Goal: Information Seeking & Learning: Learn about a topic

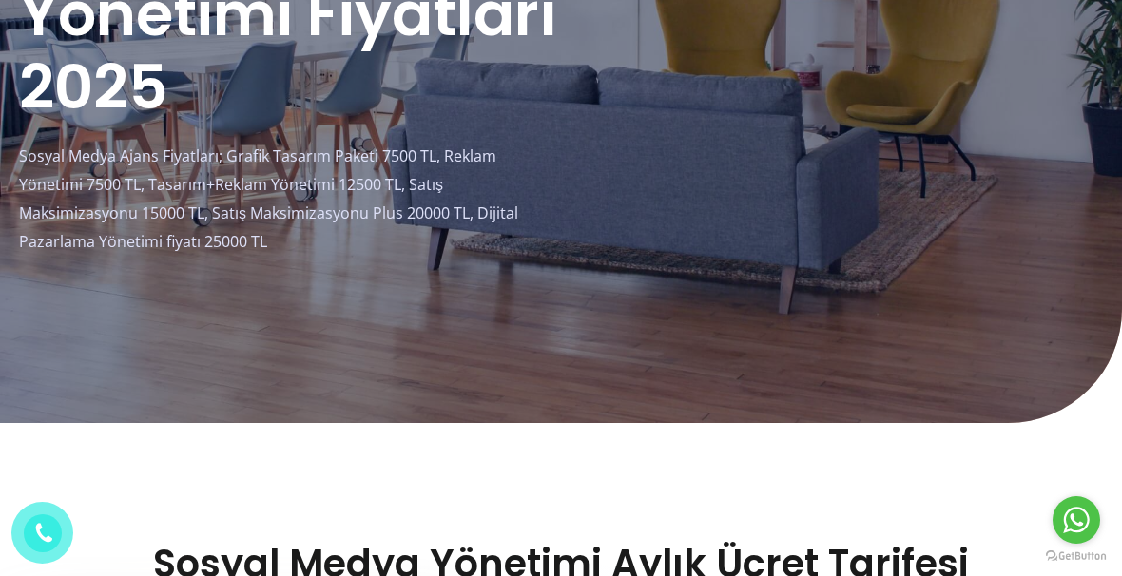
drag, startPoint x: 568, startPoint y: 147, endPoint x: 520, endPoint y: 125, distance: 52.7
click at [530, 125] on div "Sosyal Medya Yönetimi Fiyatları 2025 Sosyal Medya Ajans Fiyatları; Grafik Tasar…" at bounding box center [290, 88] width 542 height 366
click at [512, 124] on h1 "Sosyal Medya Yönetimi Fiyatları 2025" at bounding box center [290, 14] width 542 height 219
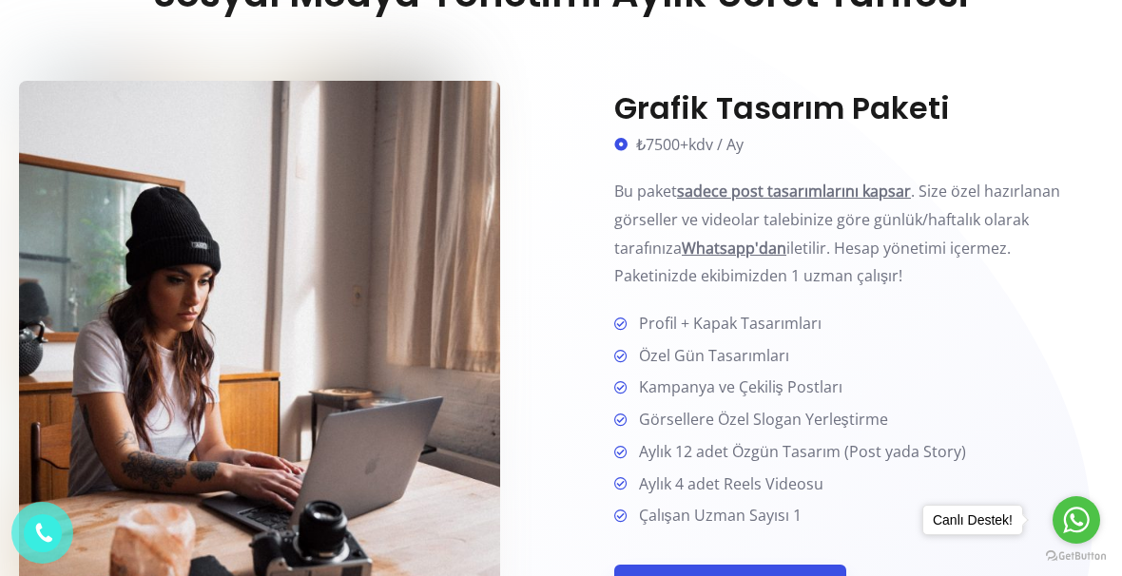
click at [569, 160] on div "Grafik Tasarım Paketi ₺7500+kdv / Ay Bu paket sadece post tasarımlarını kapsar …" at bounding box center [832, 351] width 542 height 571
click at [562, 186] on div "Grafik Tasarım Paketi ₺7500+kdv / Ay Bu paket sadece post tasarımlarını kapsar …" at bounding box center [832, 351] width 542 height 571
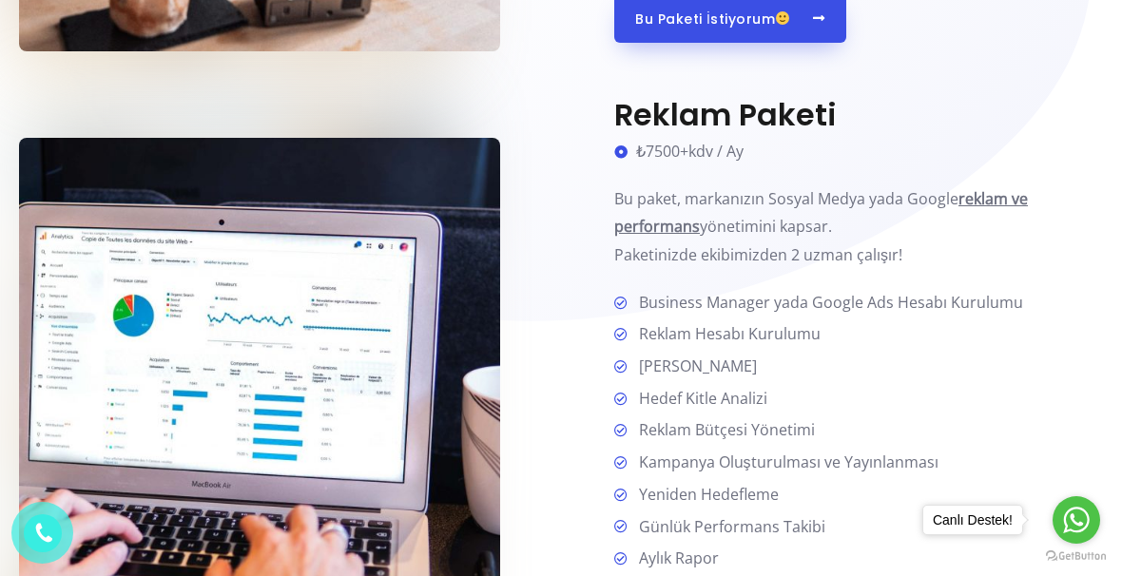
scroll to position [1711, 0]
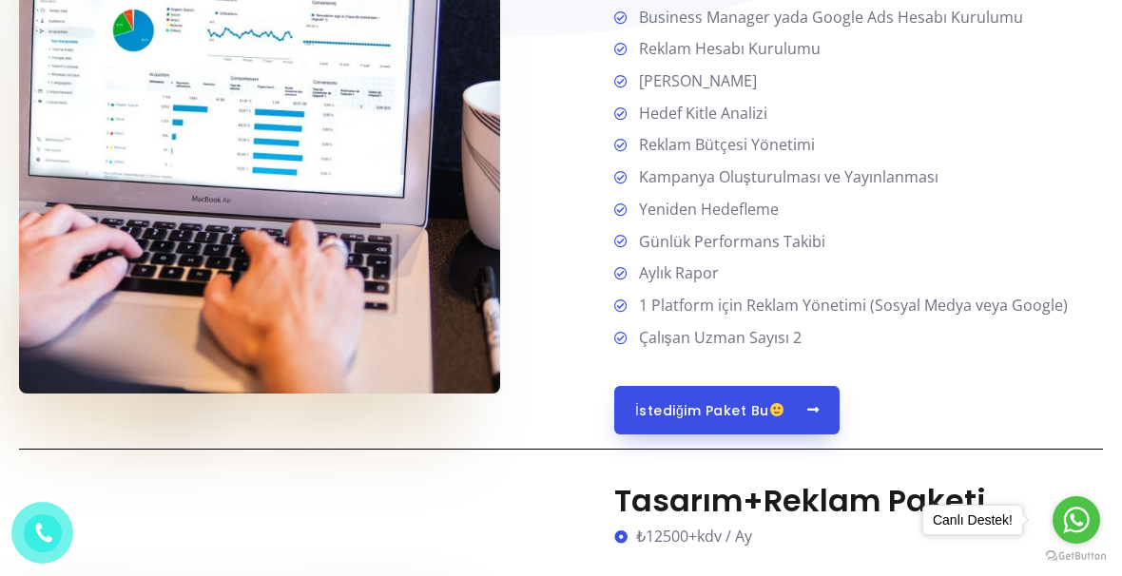
click at [809, 95] on li "[PERSON_NAME]" at bounding box center [858, 82] width 489 height 30
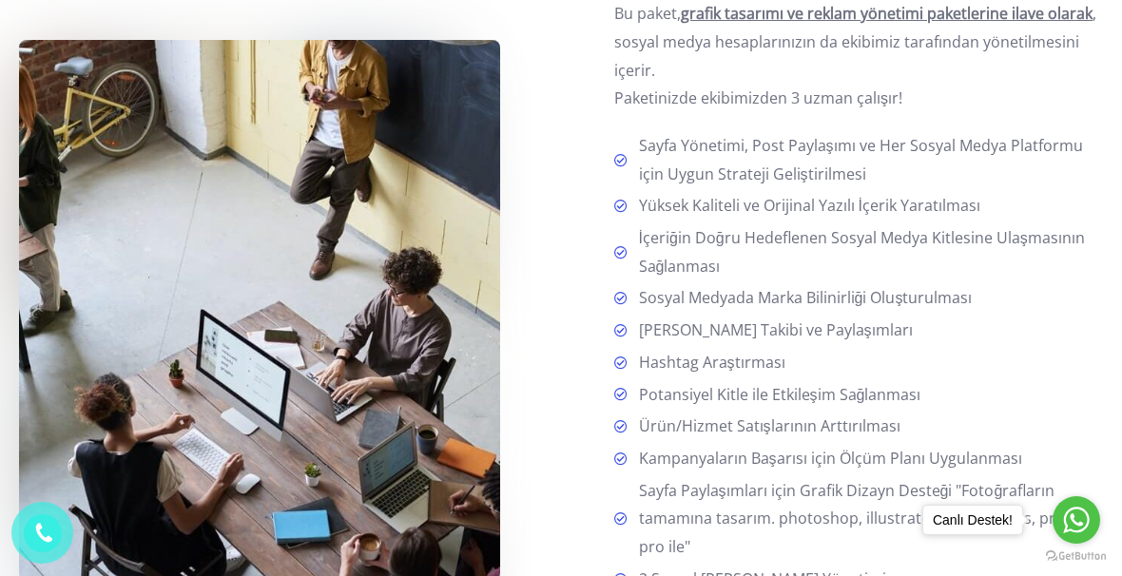
drag, startPoint x: 818, startPoint y: 140, endPoint x: 806, endPoint y: 145, distance: 12.8
drag, startPoint x: 806, startPoint y: 145, endPoint x: 772, endPoint y: 125, distance: 39.6
click at [772, 125] on div "Tasarım+Reklam Paketi ₺12500+kdv / Ay Bu paket, grafik tasarımı ve reklam yönet…" at bounding box center [858, 311] width 489 height 796
click at [772, 118] on div "Tasarım+Reklam Paketi ₺12500+kdv / Ay Bu paket, grafik tasarımı ve reklam yönet…" at bounding box center [858, 311] width 489 height 796
click at [775, 118] on div "Tasarım+Reklam Paketi ₺12500+kdv / Ay Bu paket, grafik tasarımı ve reklam yönet…" at bounding box center [858, 311] width 489 height 796
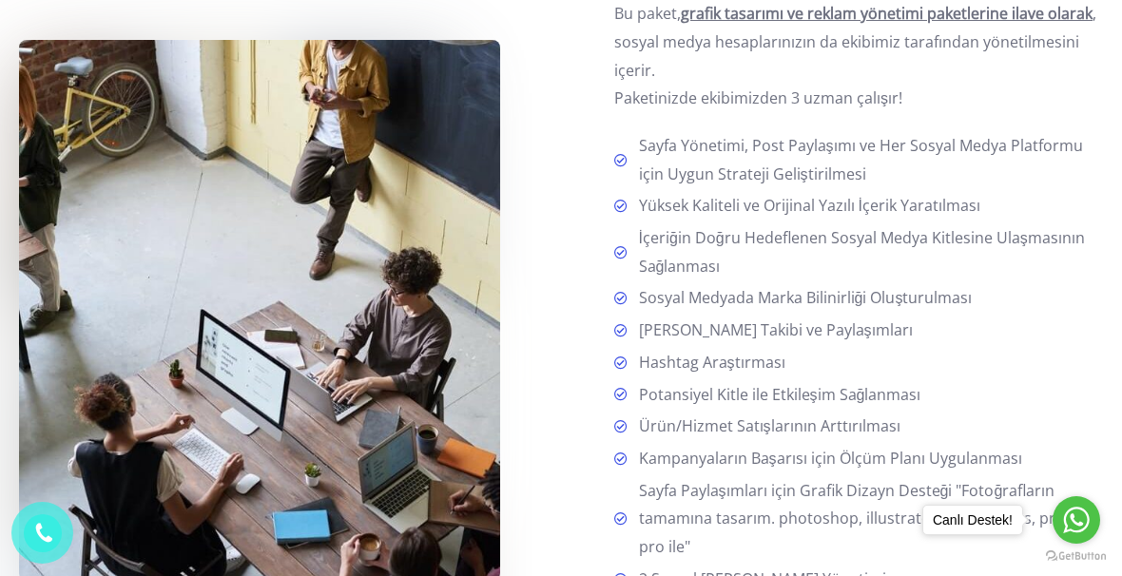
click at [775, 118] on div "Tasarım+Reklam Paketi ₺12500+kdv / Ay Bu paket, grafik tasarımı ve reklam yönet…" at bounding box center [858, 311] width 489 height 796
click at [769, 121] on div "Tasarım+Reklam Paketi ₺12500+kdv / Ay Bu paket, grafik tasarımı ve reklam yönet…" at bounding box center [858, 311] width 489 height 796
click at [767, 117] on div "Tasarım+Reklam Paketi ₺12500+kdv / Ay Bu paket, grafik tasarımı ve reklam yönet…" at bounding box center [858, 311] width 489 height 796
click at [763, 116] on div "Tasarım+Reklam Paketi ₺12500+kdv / Ay Bu paket, grafik tasarımı ve reklam yönet…" at bounding box center [858, 311] width 489 height 796
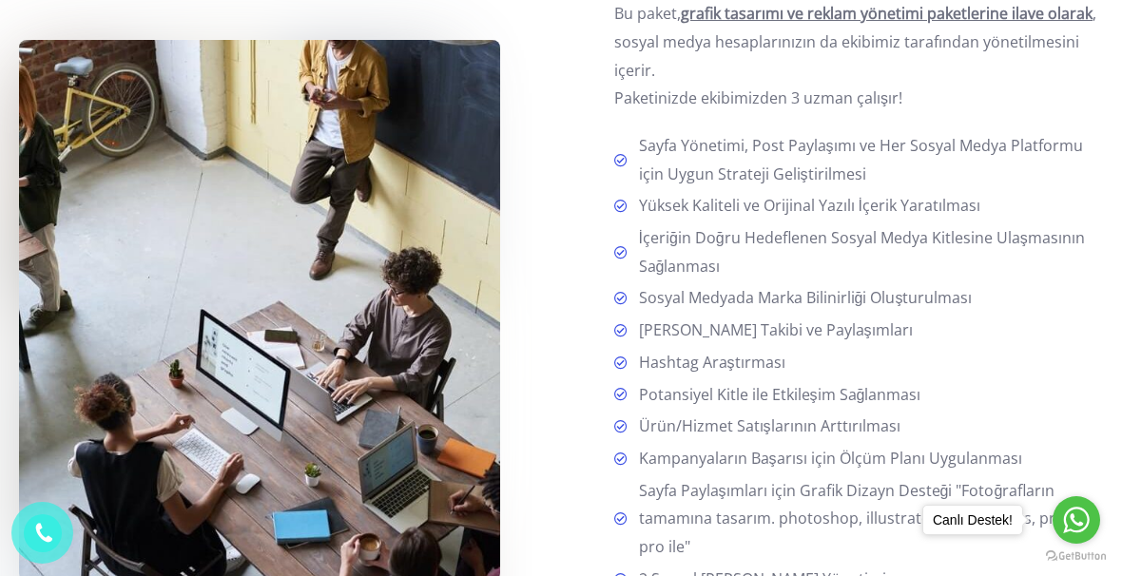
click at [712, 1] on p "Bu paket, grafik tasarımı ve reklam yönetimi paketlerine ilave olarak , sosyal …" at bounding box center [858, 56] width 489 height 113
drag, startPoint x: 716, startPoint y: 108, endPoint x: 702, endPoint y: 106, distance: 14.5
drag, startPoint x: 702, startPoint y: 106, endPoint x: 686, endPoint y: 93, distance: 19.6
click at [676, 93] on span "Paketinizde ekibimizden 3 uzman çalışır!" at bounding box center [758, 97] width 288 height 21
click at [686, 93] on span "Paketinizde ekibimizden 3 uzman çalışır!" at bounding box center [758, 97] width 288 height 21
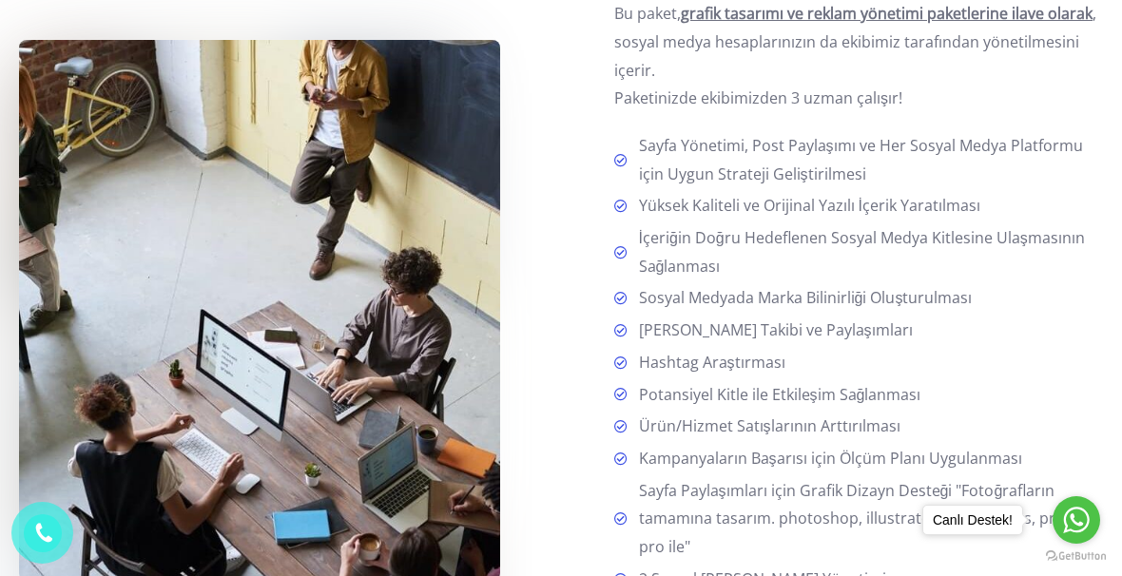
click at [723, 92] on span "Paketinizde ekibimizden 3 uzman çalışır!" at bounding box center [758, 97] width 288 height 21
click at [719, 92] on span "Paketinizde ekibimizden 3 uzman çalışır!" at bounding box center [758, 97] width 288 height 21
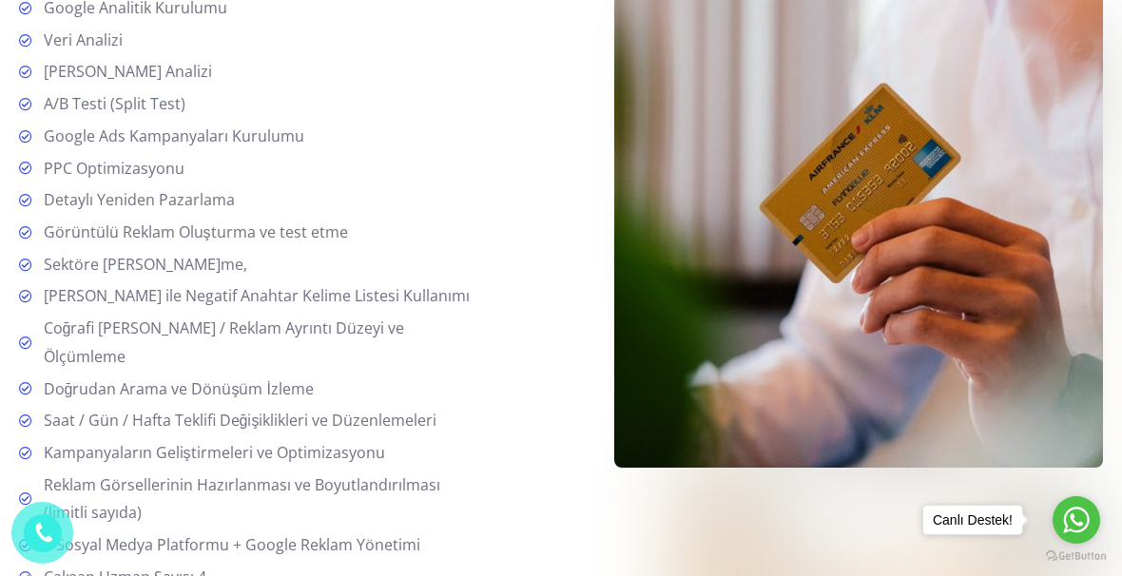
scroll to position [3708, 0]
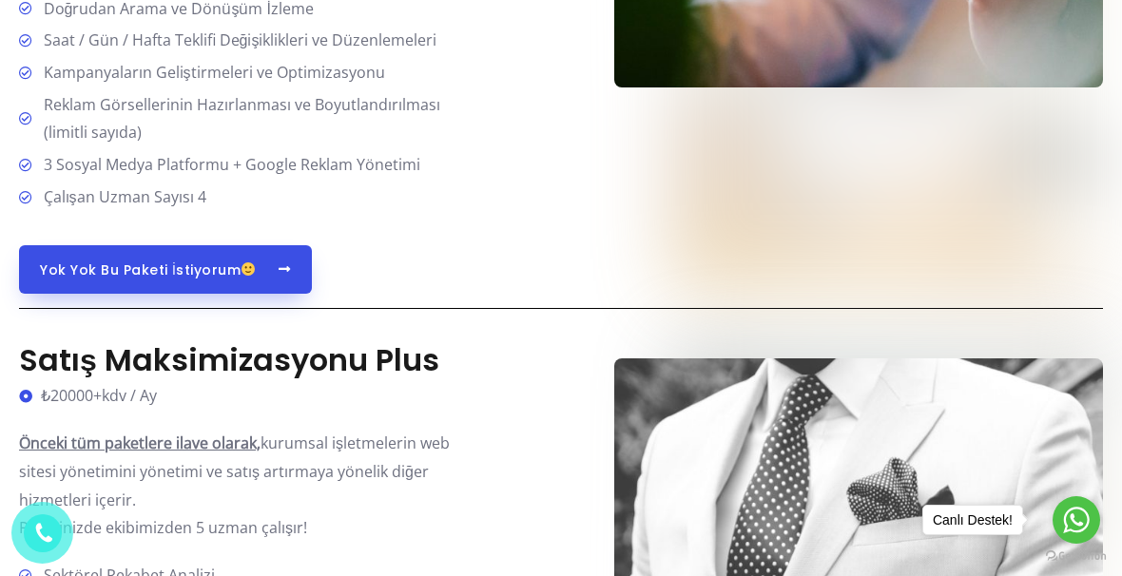
click at [467, 66] on li "Kampanyaların Geliştirmeleri ve Optimizasyonu" at bounding box center [252, 74] width 466 height 30
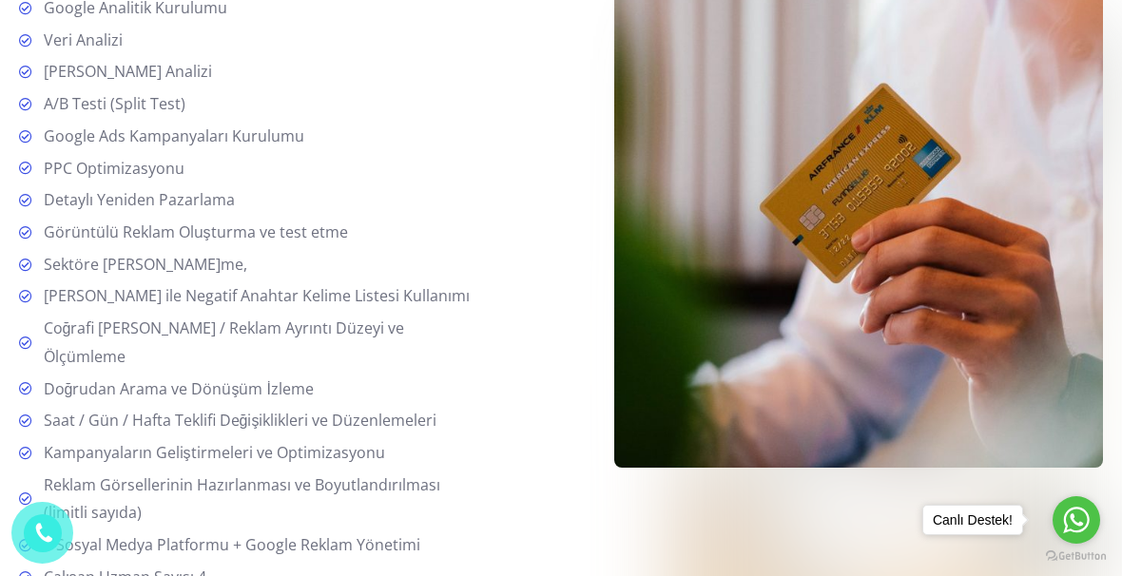
scroll to position [3042, 0]
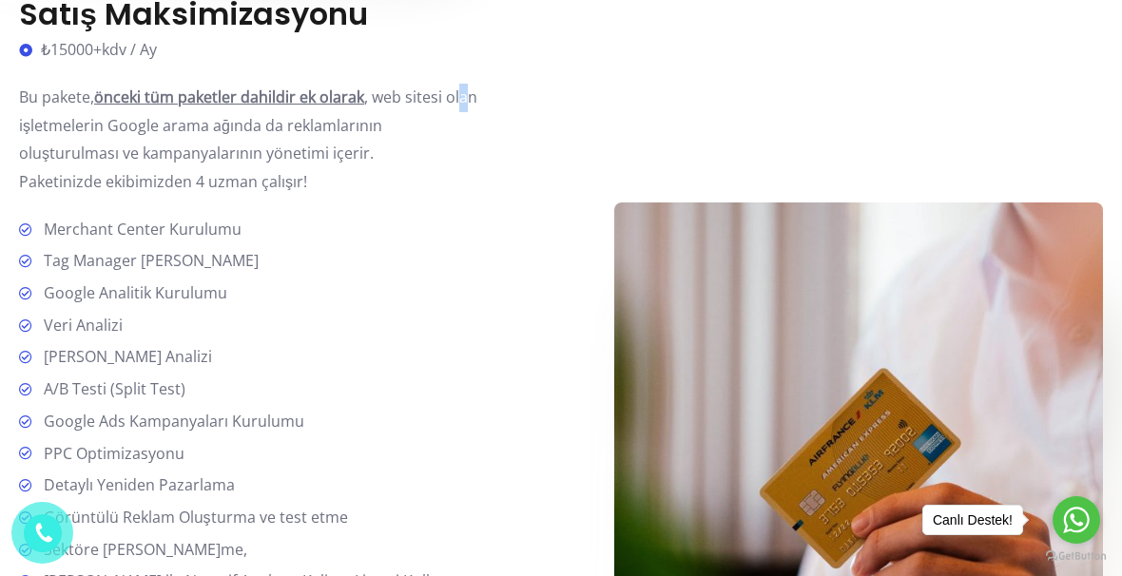
click at [465, 84] on p "Bu pakete, önceki tüm paketler dahildir ek ol arak , web sitesi olan işletmeler…" at bounding box center [252, 140] width 466 height 113
click at [538, 47] on div "Satış Maksimizasyonu ₺15000+kdv / Ay Bu pakete, önceki tüm paketler dahildir ek…" at bounding box center [290, 477] width 542 height 963
click at [503, 59] on div "Satış Maksimizasyonu ₺15000+kdv / Ay Bu pakete, önceki tüm paketler dahildir ek…" at bounding box center [290, 477] width 542 height 963
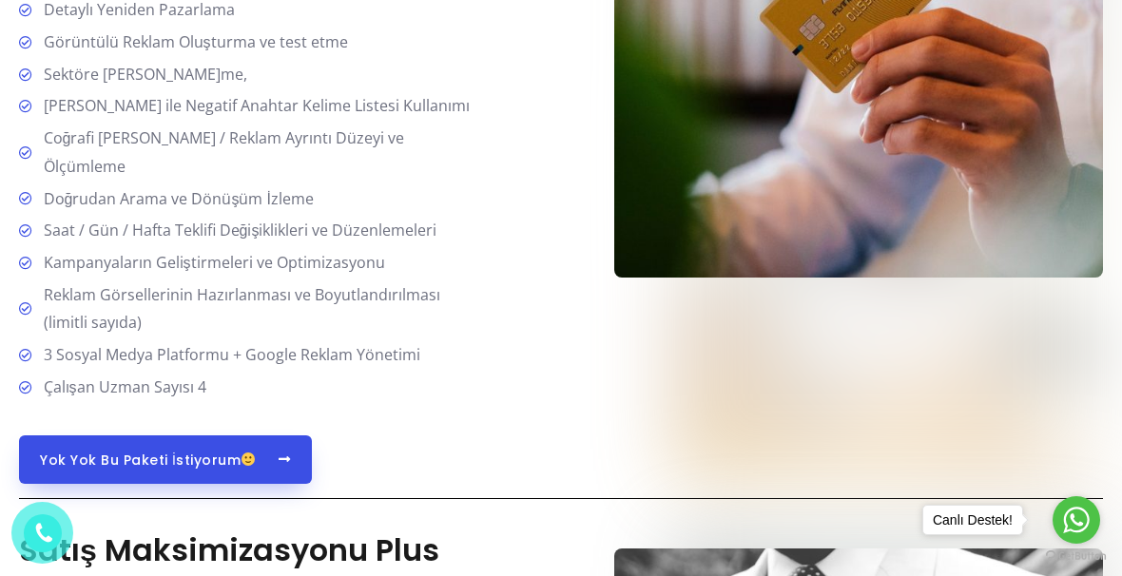
scroll to position [3898, 0]
